Goal: Information Seeking & Learning: Find specific fact

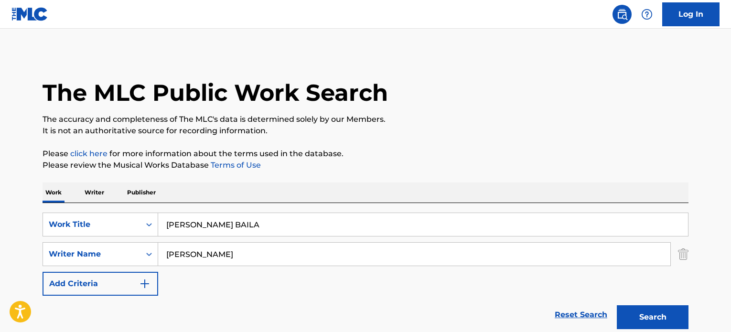
type input "I Aint Done Turnin Up"
drag, startPoint x: 293, startPoint y: 253, endPoint x: 109, endPoint y: 240, distance: 184.1
click at [172, 248] on input "[PERSON_NAME]" at bounding box center [414, 254] width 513 height 23
click at [308, 249] on input "[PERSON_NAME]" at bounding box center [414, 254] width 513 height 23
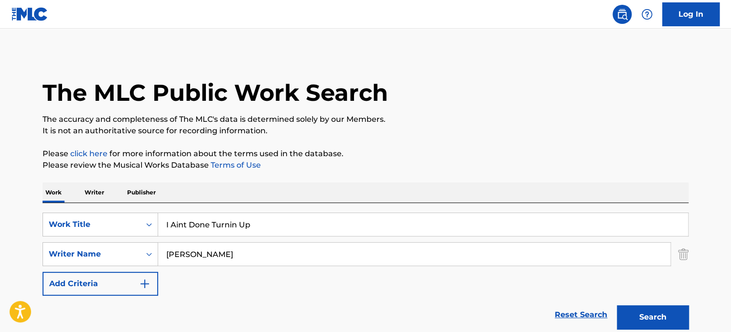
click at [308, 249] on input "[PERSON_NAME]" at bounding box center [414, 254] width 513 height 23
click at [307, 250] on input "[PERSON_NAME]" at bounding box center [414, 254] width 513 height 23
paste input "[PERSON_NAME]"
type input "[PERSON_NAME]"
click at [617, 306] on button "Search" at bounding box center [653, 318] width 72 height 24
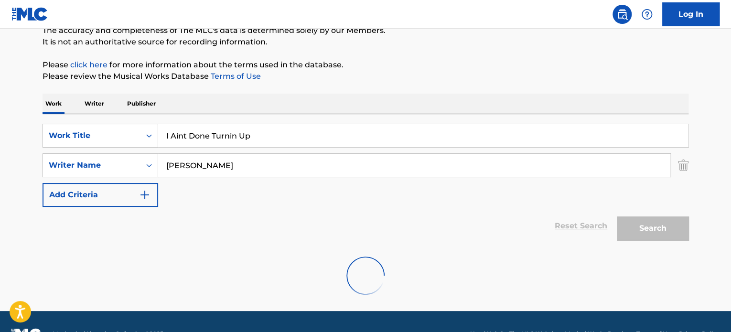
scroll to position [113, 0]
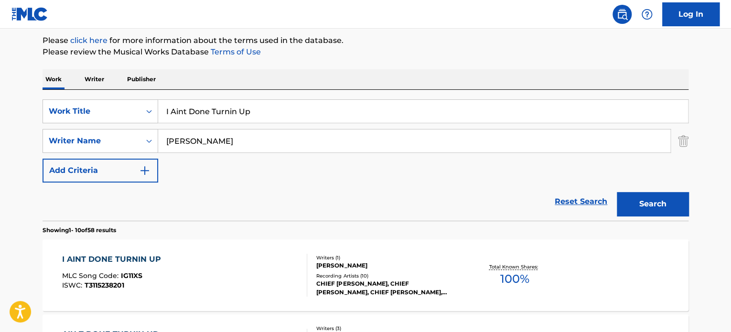
click at [346, 269] on div "[PERSON_NAME]" at bounding box center [389, 266] width 144 height 9
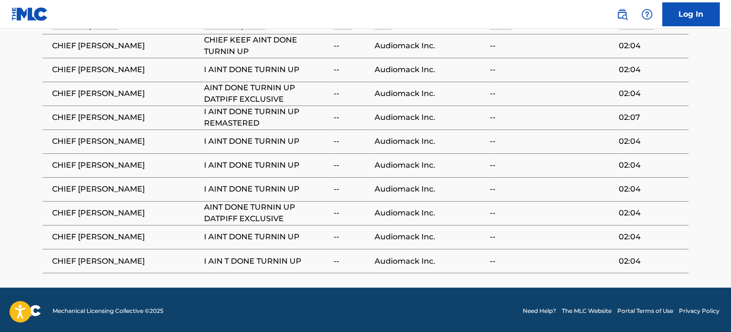
scroll to position [579, 0]
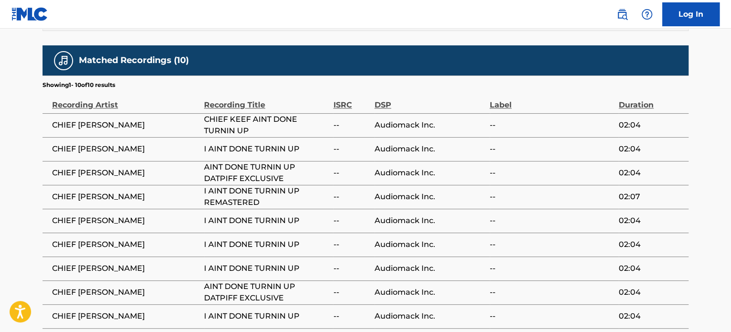
click at [466, 265] on span "Audiomack Inc." at bounding box center [430, 268] width 110 height 11
click at [443, 183] on td "Audiomack Inc." at bounding box center [432, 173] width 115 height 24
click at [413, 207] on td "Audiomack Inc." at bounding box center [432, 197] width 115 height 24
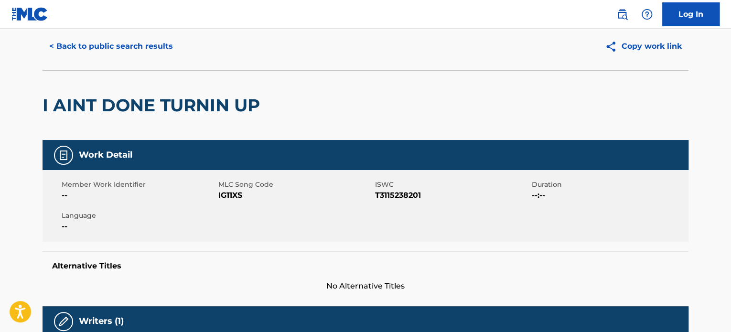
scroll to position [0, 0]
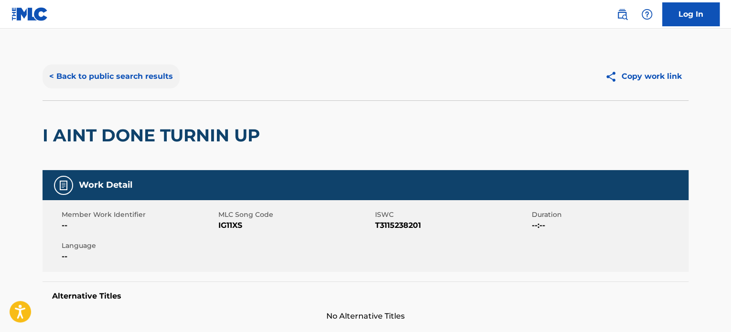
click at [108, 70] on button "< Back to public search results" at bounding box center [111, 77] width 137 height 24
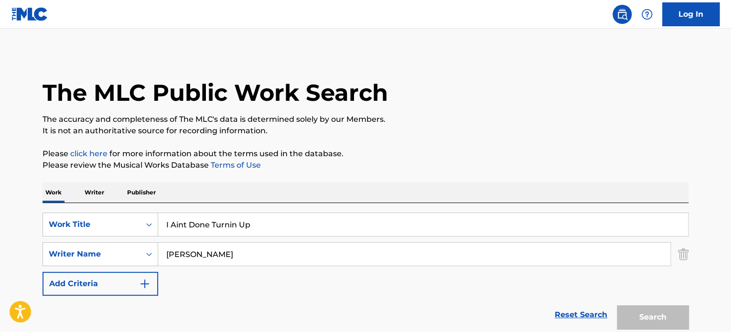
scroll to position [113, 0]
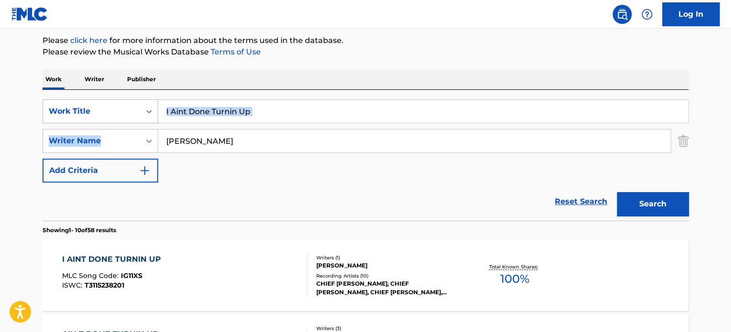
drag, startPoint x: 277, startPoint y: 112, endPoint x: 124, endPoint y: 99, distance: 153.6
click at [128, 99] on div "SearchWithCriteriaf055be3c-75ee-4339-84fe-07e1fdf88213 Work Title I Aint Done T…" at bounding box center [366, 140] width 646 height 83
click at [319, 107] on input "I Aint Done Turnin Up" at bounding box center [423, 111] width 530 height 23
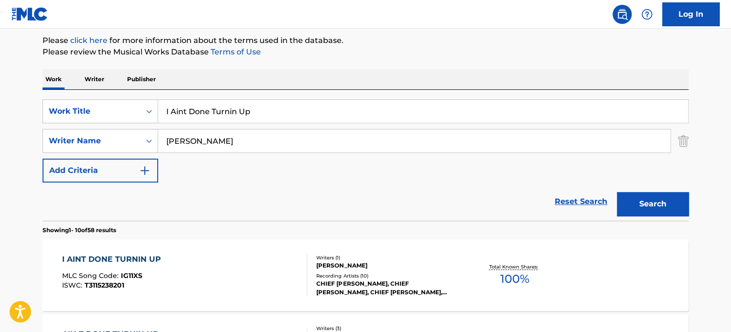
paste input "NKREDIBLE"
type input "INKREDIBLE"
click at [270, 144] on input "[PERSON_NAME]" at bounding box center [414, 141] width 513 height 23
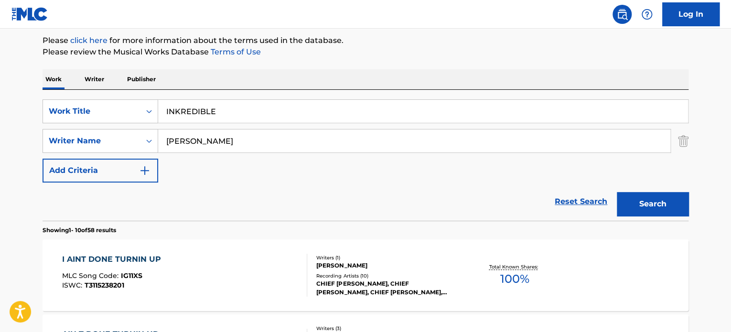
paste input "[PERSON_NAME]"
type input "[PERSON_NAME]"
click at [617, 192] on button "Search" at bounding box center [653, 204] width 72 height 24
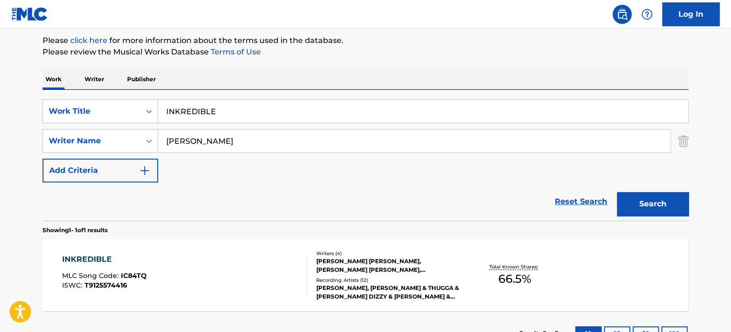
click at [275, 288] on div "INKREDIBLE MLC Song Code : IC84TQ ISWC : T9125574416" at bounding box center [185, 275] width 246 height 43
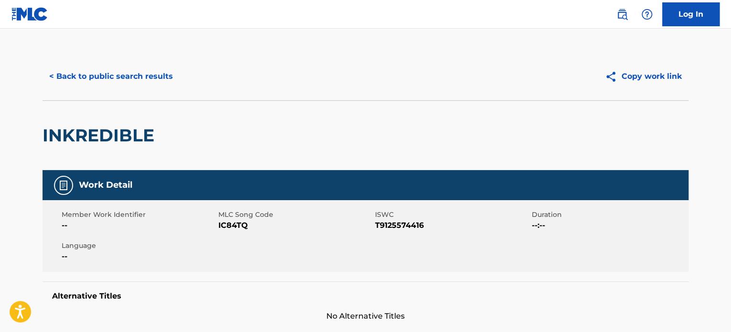
click at [379, 175] on div "Work Detail" at bounding box center [366, 185] width 646 height 30
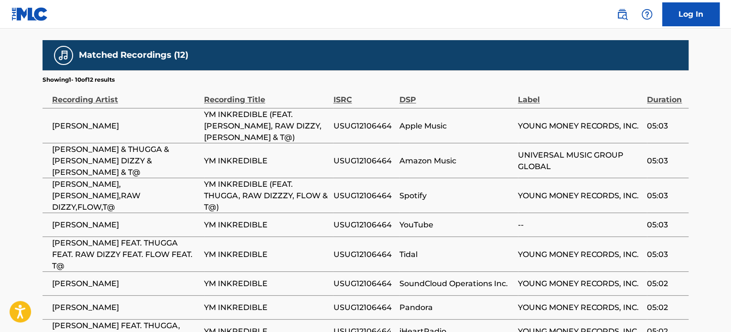
scroll to position [877, 0]
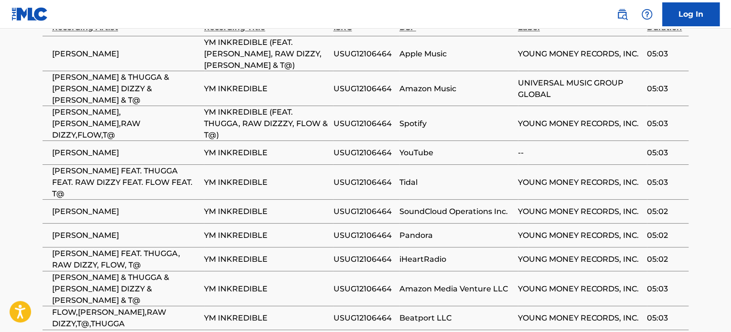
click at [459, 271] on td "Amazon Media Venture LLC" at bounding box center [459, 288] width 119 height 35
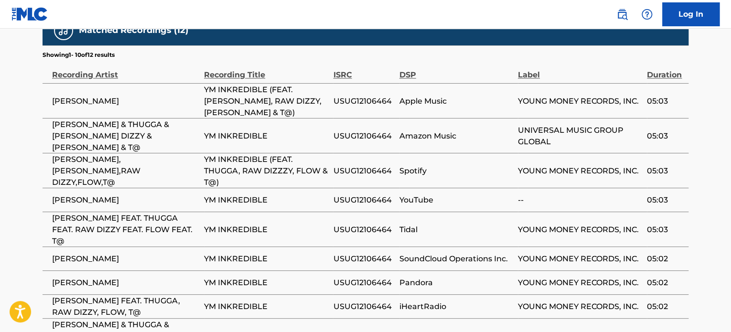
scroll to position [775, 0]
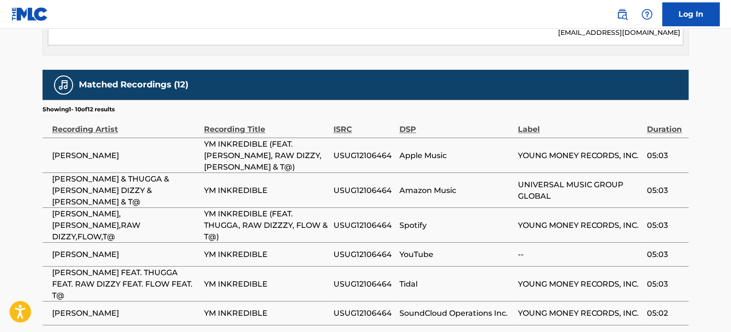
click at [289, 301] on td "YM INKREDIBLE" at bounding box center [268, 313] width 129 height 24
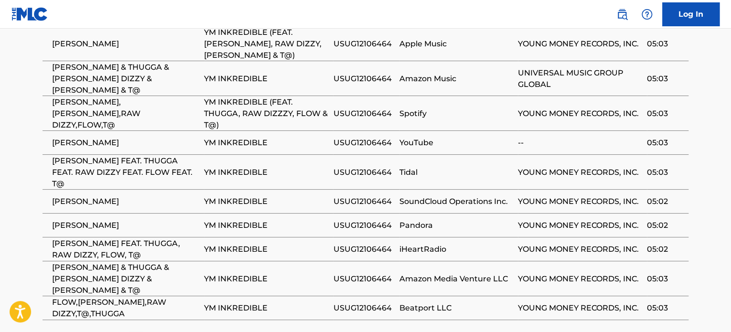
scroll to position [935, 0]
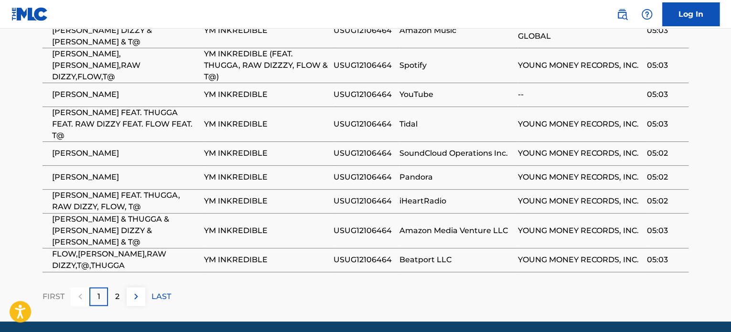
click at [405, 288] on div "FIRST 1 2 LAST" at bounding box center [366, 297] width 646 height 19
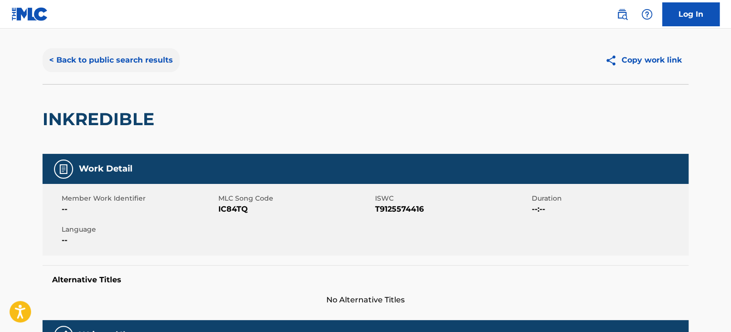
scroll to position [0, 0]
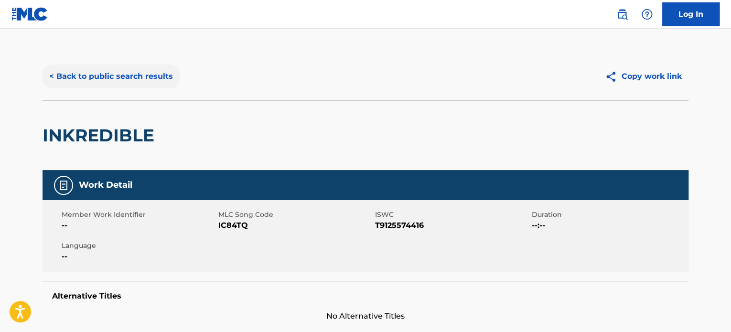
click at [126, 77] on button "< Back to public search results" at bounding box center [111, 77] width 137 height 24
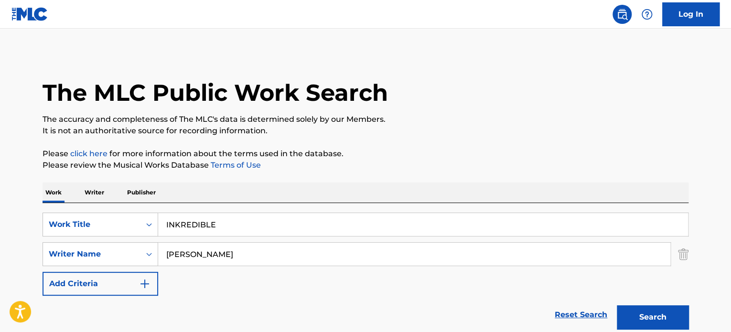
scroll to position [113, 0]
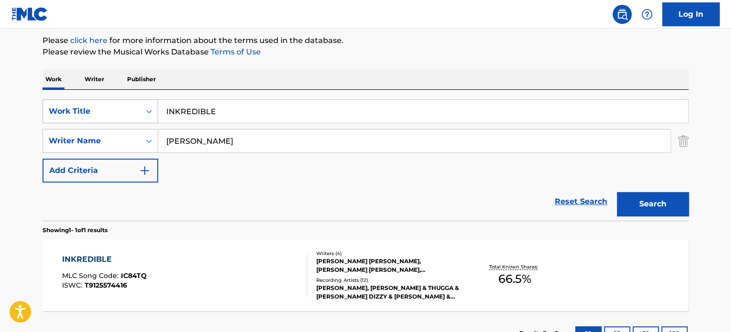
drag, startPoint x: 334, startPoint y: 107, endPoint x: 123, endPoint y: 121, distance: 211.3
click at [151, 113] on div "SearchWithCriteriaf055be3c-75ee-4339-84fe-07e1fdf88213 Work Title INKREDIBLE" at bounding box center [366, 111] width 646 height 24
paste input "TAKE ME OUT TO THE BALL GAM"
type input "TAKE ME OUT TO THE BALL GAME"
drag, startPoint x: 274, startPoint y: 143, endPoint x: 6, endPoint y: 82, distance: 275.1
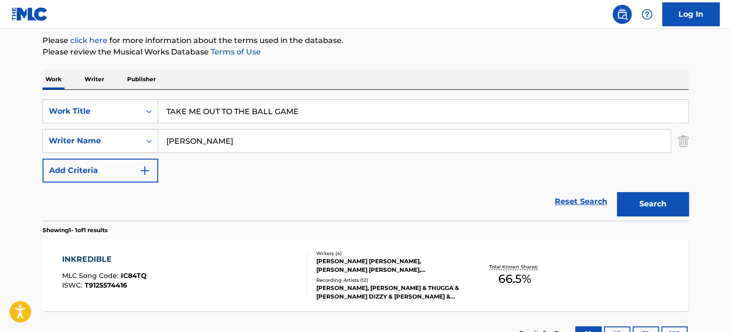
click at [74, 131] on div "SearchWithCriteria4d5af9fb-74e9-4b49-affa-0aabf67b33ce Writer Name [PERSON_NAME]" at bounding box center [366, 141] width 646 height 24
paste input "[PERSON_NAME]"
type input "[PERSON_NAME]"
click at [617, 192] on button "Search" at bounding box center [653, 204] width 72 height 24
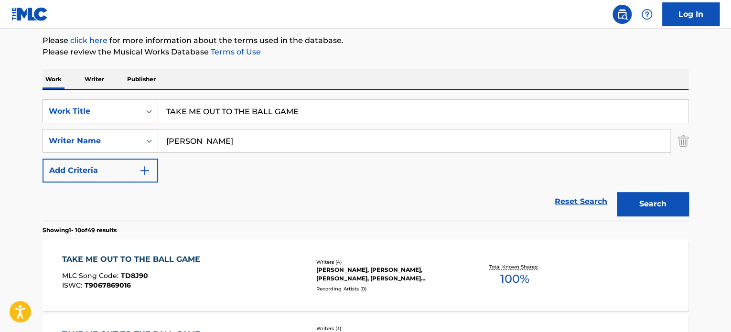
click at [190, 277] on div "MLC Song Code : TD8J90" at bounding box center [133, 278] width 143 height 10
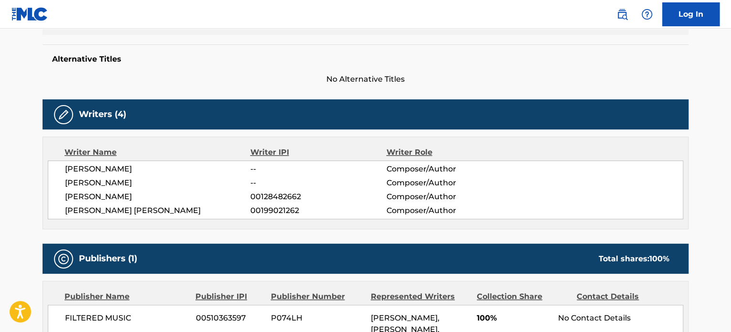
scroll to position [239, 0]
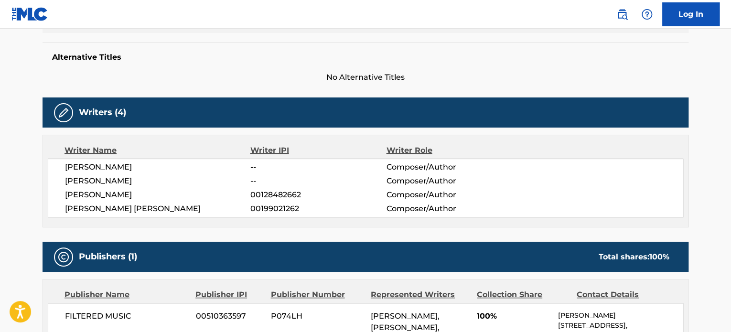
click at [491, 185] on span "Composer/Author" at bounding box center [448, 180] width 124 height 11
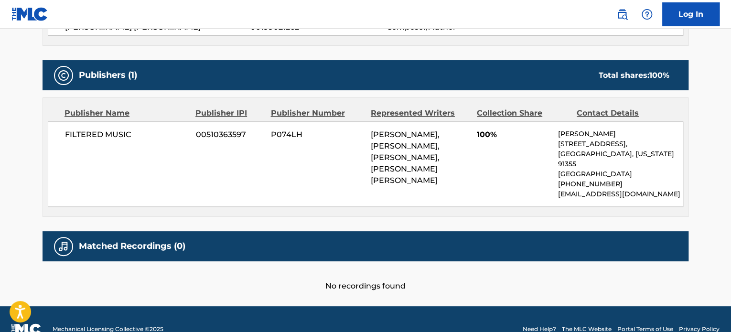
scroll to position [430, 0]
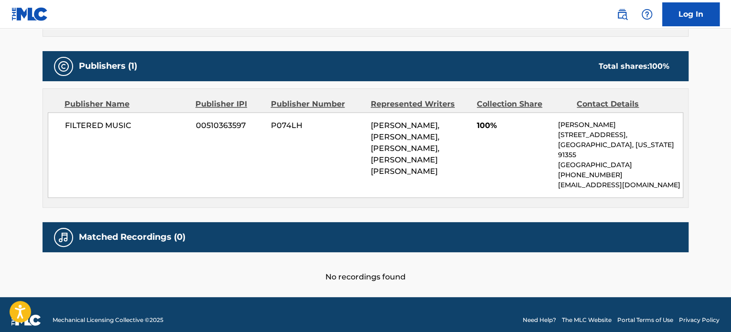
click at [448, 157] on div "[PERSON_NAME], [PERSON_NAME], [PERSON_NAME], [PERSON_NAME] [PERSON_NAME]" at bounding box center [420, 148] width 99 height 57
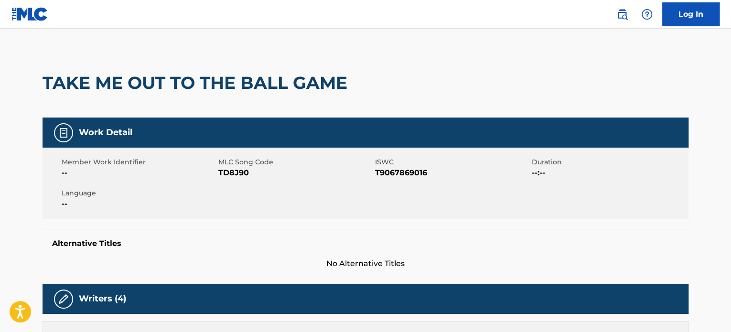
scroll to position [31, 0]
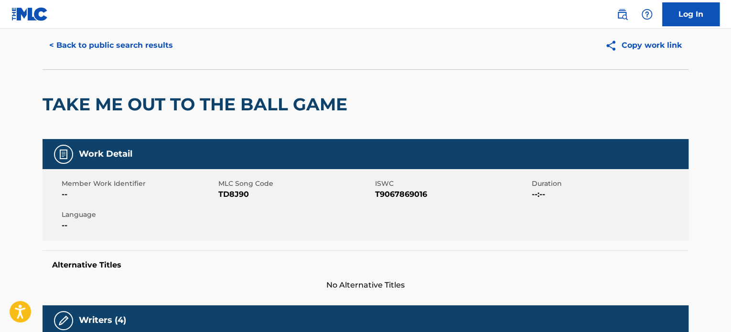
click at [444, 186] on span "ISWC" at bounding box center [452, 184] width 154 height 10
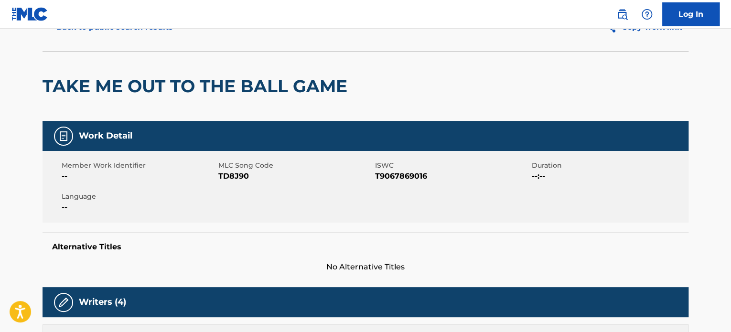
scroll to position [0, 0]
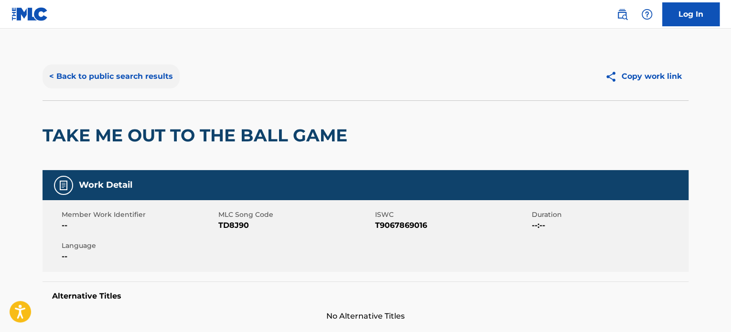
click at [115, 87] on button "< Back to public search results" at bounding box center [111, 77] width 137 height 24
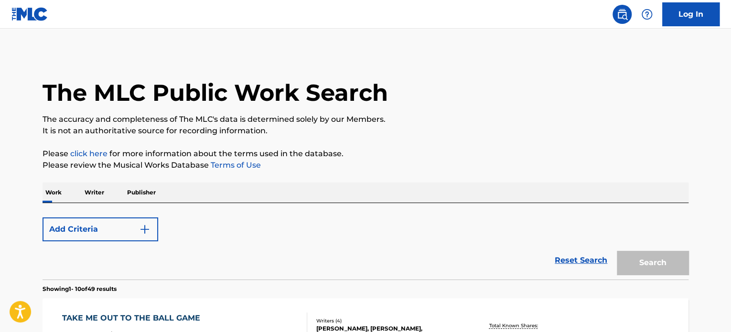
scroll to position [113, 0]
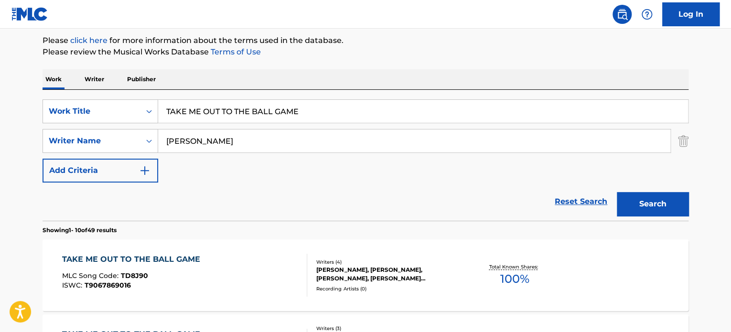
drag, startPoint x: 351, startPoint y: 114, endPoint x: 107, endPoint y: 97, distance: 244.4
click at [139, 99] on div "SearchWithCriteriaf055be3c-75ee-4339-84fe-07e1fdf88213 Work Title TAKE ME OUT T…" at bounding box center [366, 111] width 646 height 24
paste input "Watermelon Man"
type input "Watermelon Man"
drag, startPoint x: 285, startPoint y: 143, endPoint x: 0, endPoint y: 74, distance: 293.4
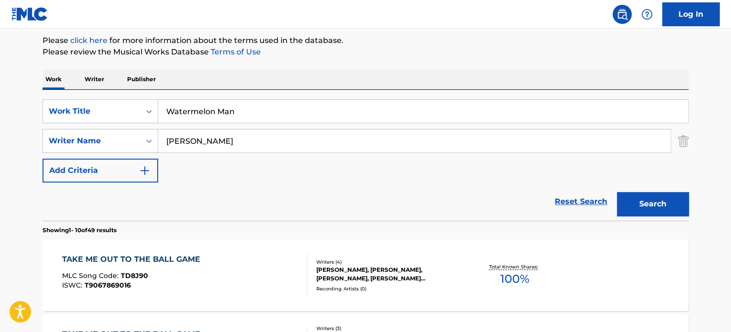
paste input "[PERSON_NAME]"
type input "[PERSON_NAME]"
click at [617, 192] on button "Search" at bounding box center [653, 204] width 72 height 24
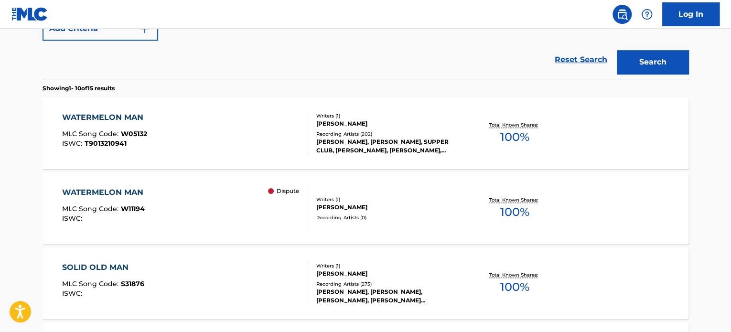
scroll to position [273, 0]
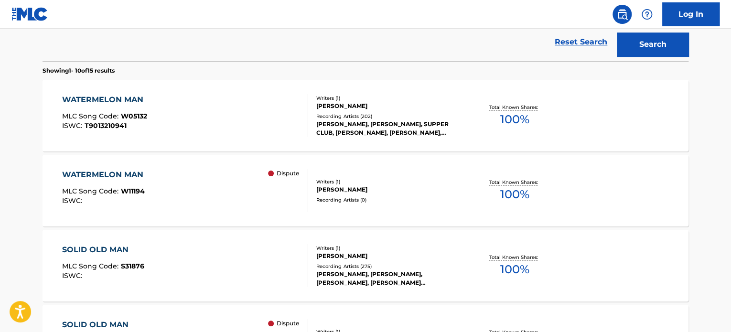
click at [359, 100] on div "Writers ( 1 )" at bounding box center [389, 98] width 144 height 7
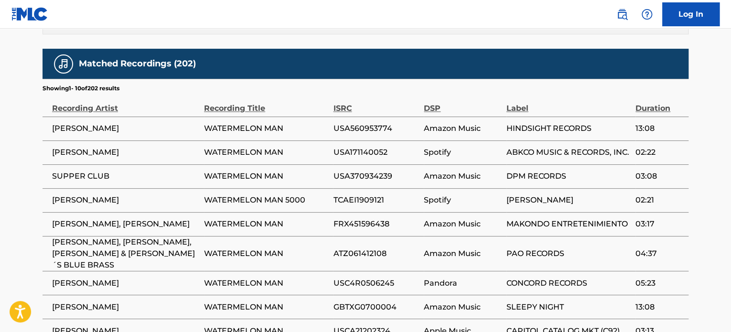
scroll to position [670, 0]
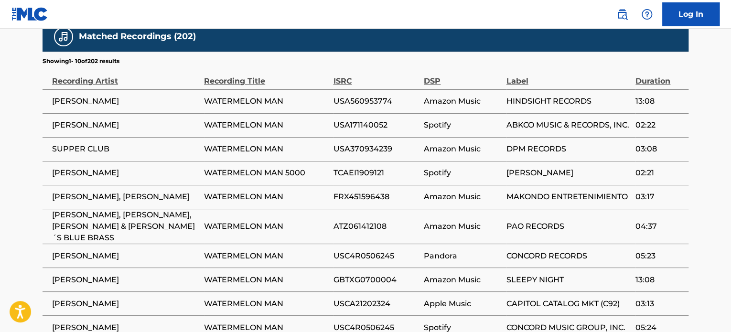
click at [675, 212] on td "04:37" at bounding box center [662, 226] width 53 height 35
drag, startPoint x: 582, startPoint y: 214, endPoint x: 589, endPoint y: 214, distance: 6.2
click at [588, 214] on td "PAO RECORDS" at bounding box center [571, 226] width 129 height 35
click at [523, 185] on td "MAKONDO ENTRETENIMIENTO" at bounding box center [571, 197] width 129 height 24
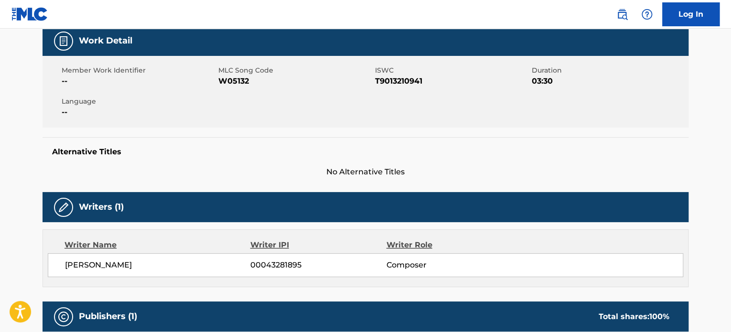
scroll to position [0, 0]
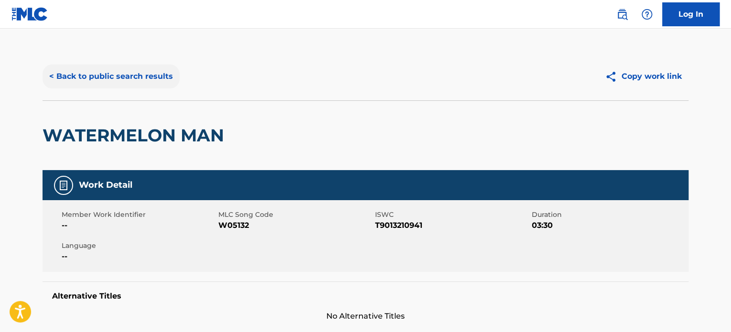
click at [106, 87] on button "< Back to public search results" at bounding box center [111, 77] width 137 height 24
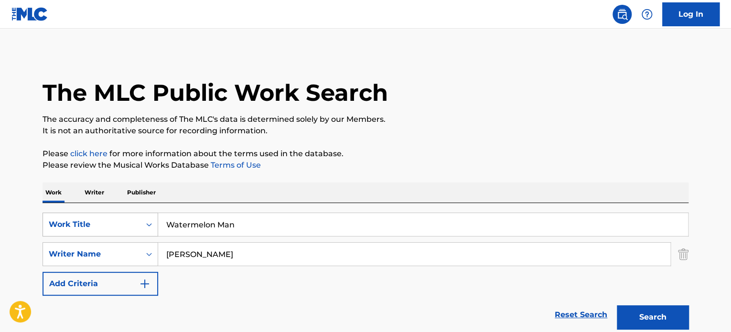
drag, startPoint x: 243, startPoint y: 225, endPoint x: 94, endPoint y: 221, distance: 149.2
click at [130, 221] on div "SearchWithCriteriaf055be3c-75ee-4339-84fe-07e1fdf88213 Work Title Watermelon Man" at bounding box center [366, 225] width 646 height 24
paste input "[PERSON_NAME] OF THE BELLS"
type input "[PERSON_NAME] OF THE BELLS"
drag, startPoint x: 245, startPoint y: 254, endPoint x: 11, endPoint y: 228, distance: 235.3
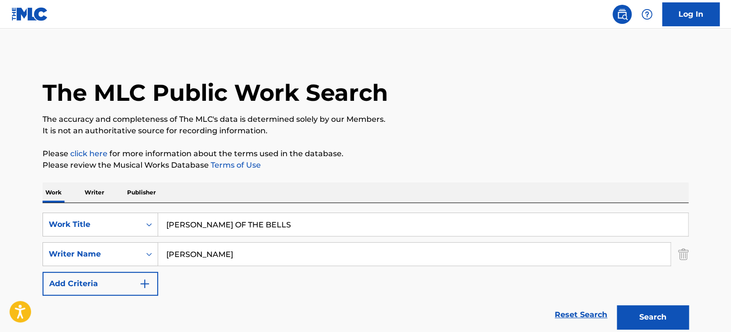
click at [108, 242] on div "SearchWithCriteria4d5af9fb-74e9-4b49-affa-0aabf67b33ce Writer Name [PERSON_NAME]" at bounding box center [366, 254] width 646 height 24
paste input "[PERSON_NAME]"
type input "[PERSON_NAME]"
click at [617, 306] on button "Search" at bounding box center [653, 318] width 72 height 24
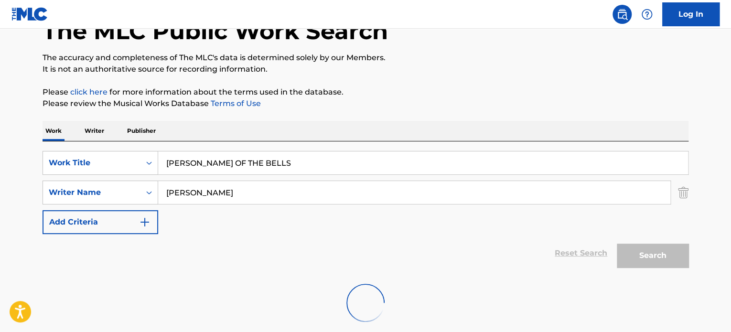
scroll to position [79, 0]
